Goal: Information Seeking & Learning: Find specific fact

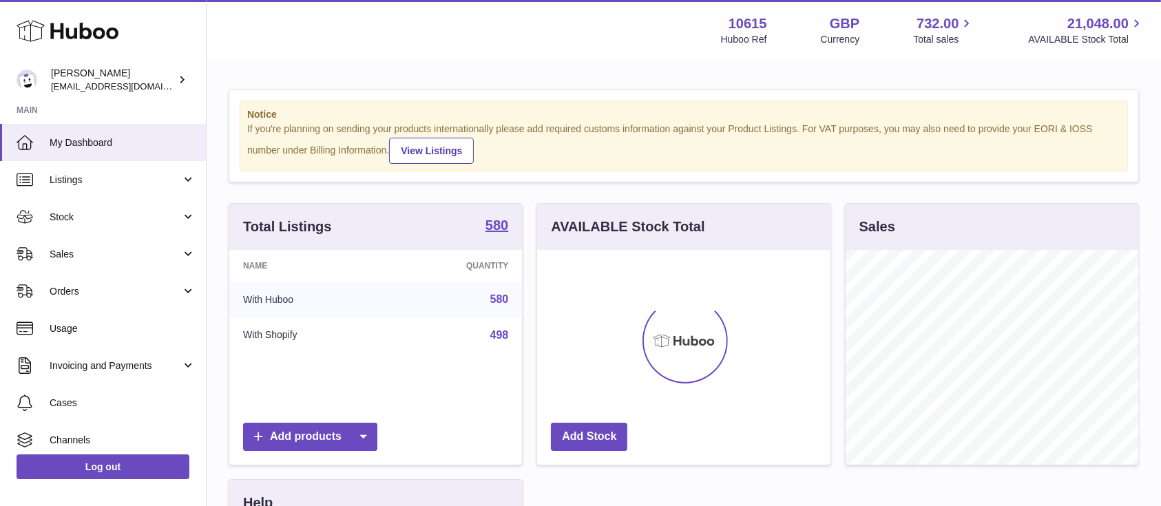
scroll to position [215, 293]
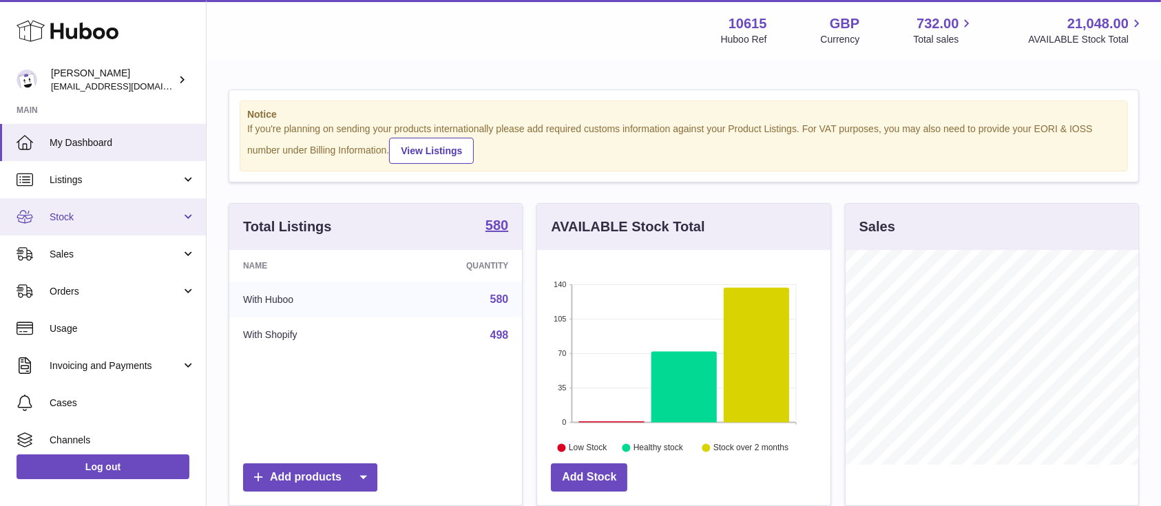
click at [147, 223] on span "Stock" at bounding box center [115, 217] width 131 height 13
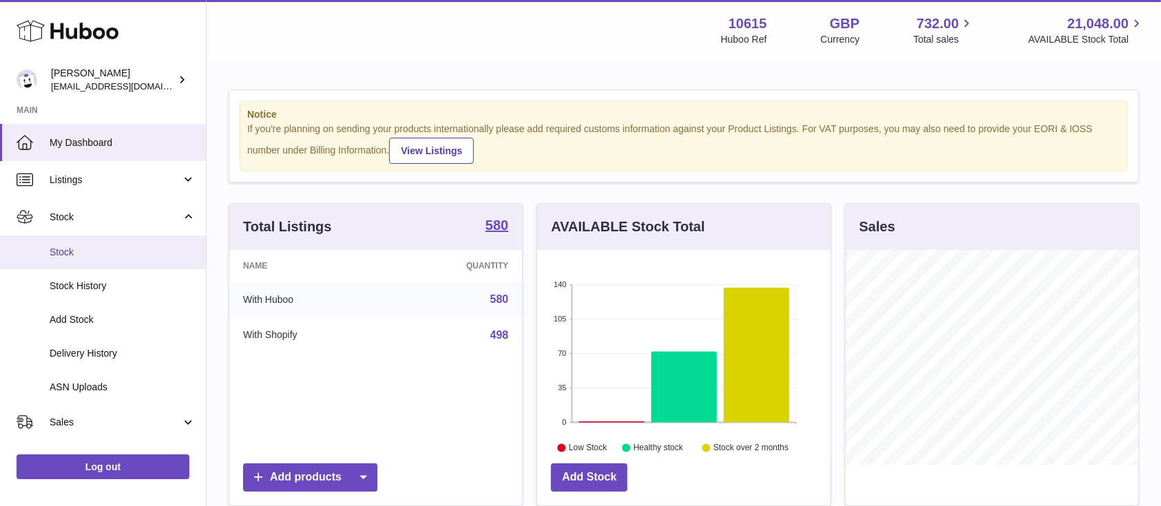
click at [107, 258] on span "Stock" at bounding box center [123, 252] width 146 height 13
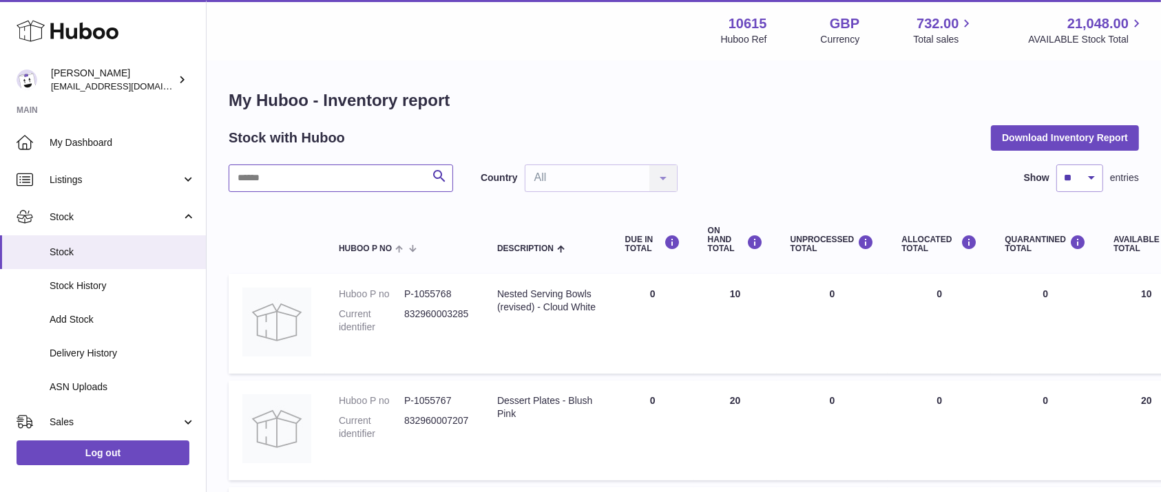
click at [306, 174] on input "text" at bounding box center [341, 179] width 224 height 28
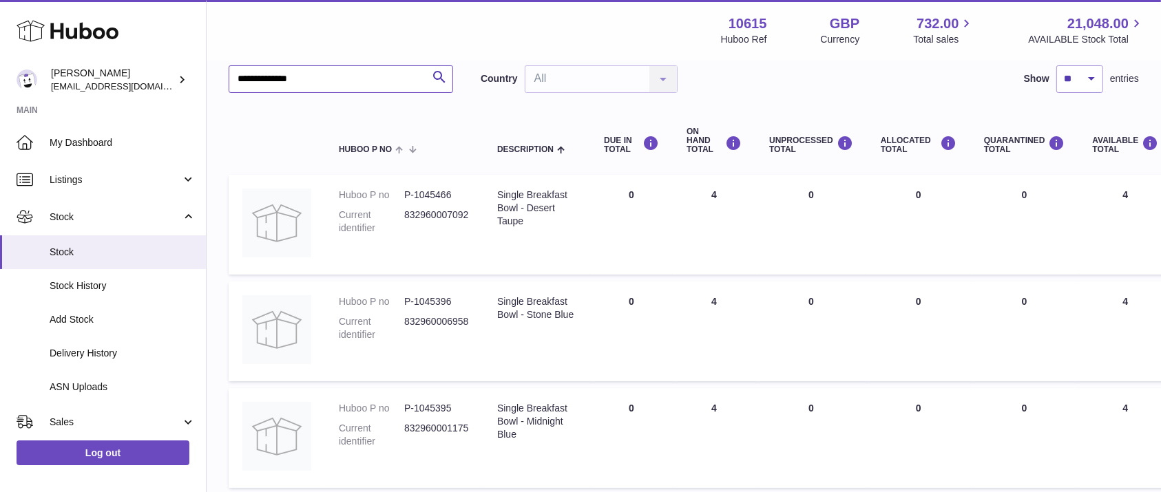
scroll to position [98, 0]
type input "**********"
click at [435, 302] on dd "P-1045396" at bounding box center [436, 302] width 65 height 13
copy dd "1045396"
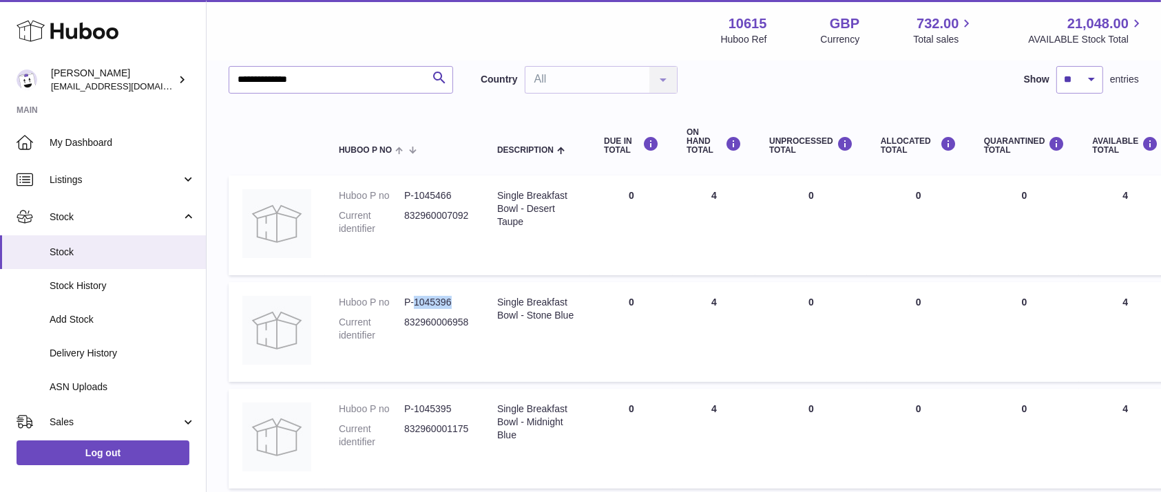
scroll to position [0, 0]
